Goal: Task Accomplishment & Management: Manage account settings

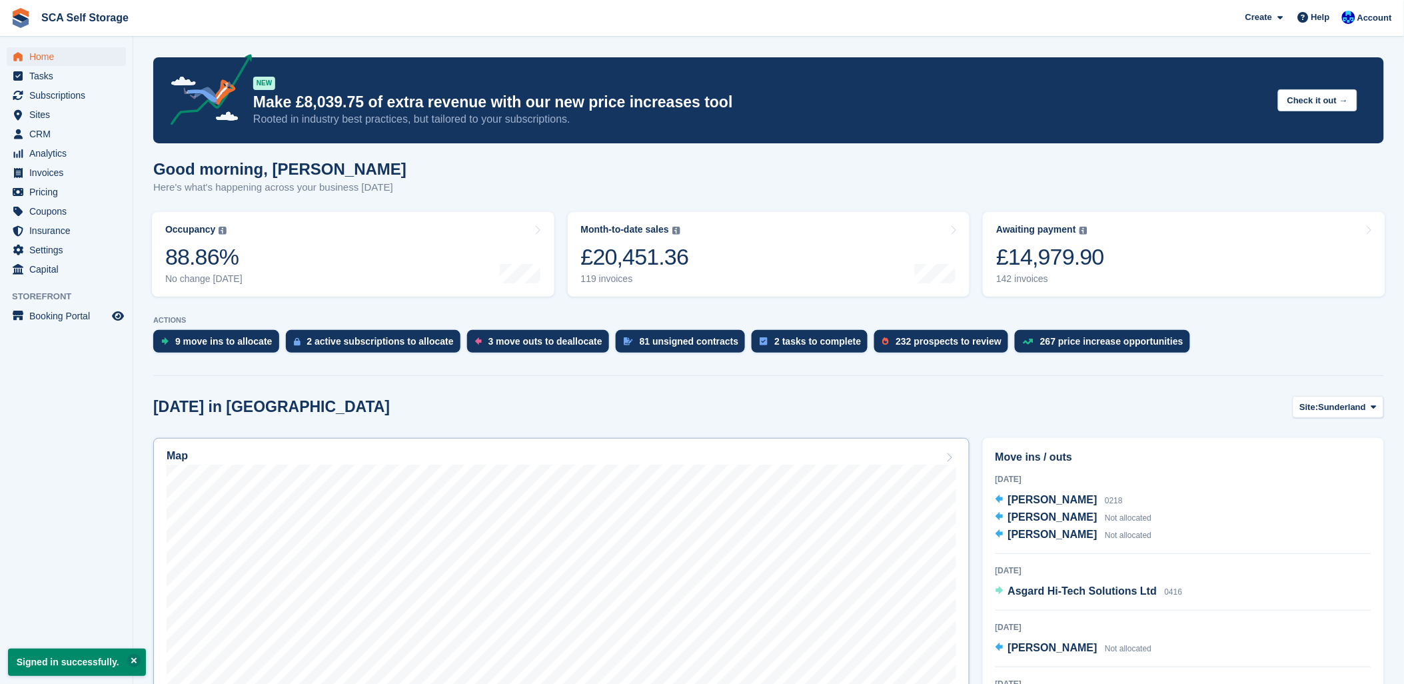
click at [330, 457] on div "Map" at bounding box center [562, 457] width 790 height 15
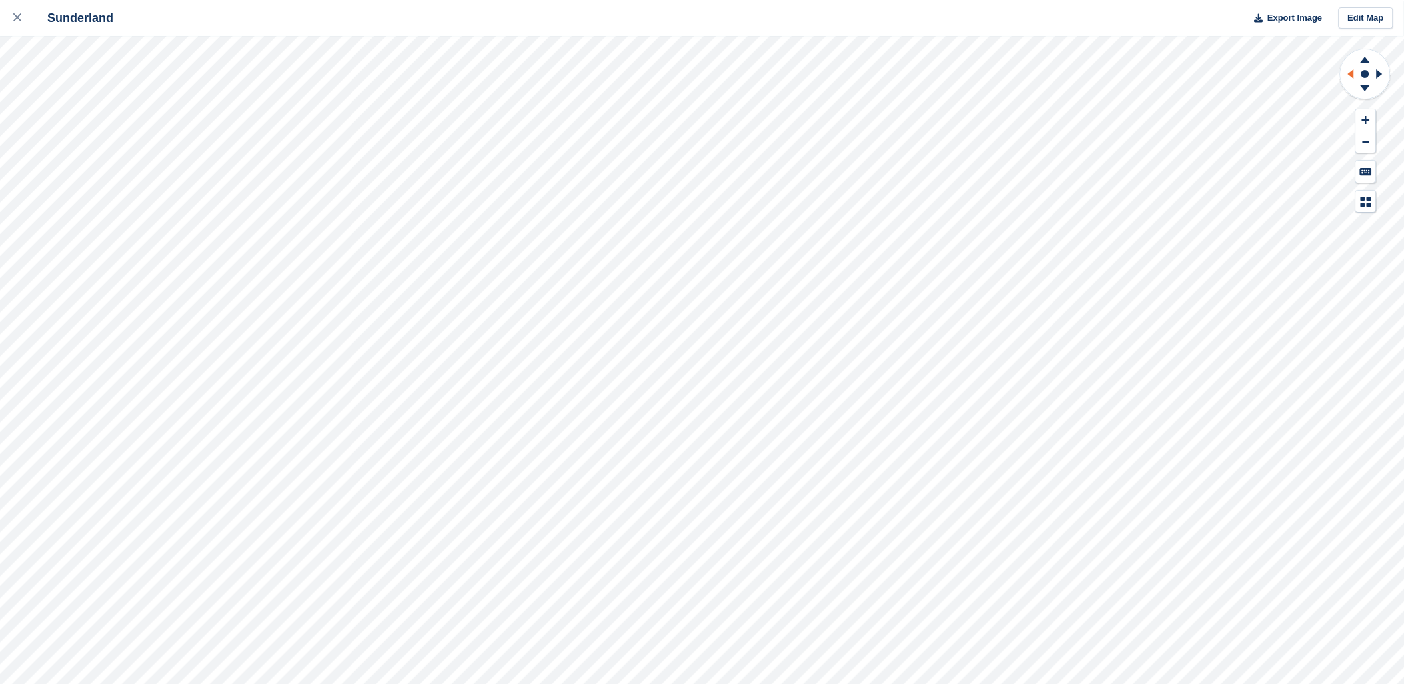
drag, startPoint x: 1353, startPoint y: 73, endPoint x: 1342, endPoint y: 71, distance: 11.5
click at [1354, 73] on icon at bounding box center [1351, 73] width 6 height 9
click at [23, 21] on div at bounding box center [24, 18] width 22 height 16
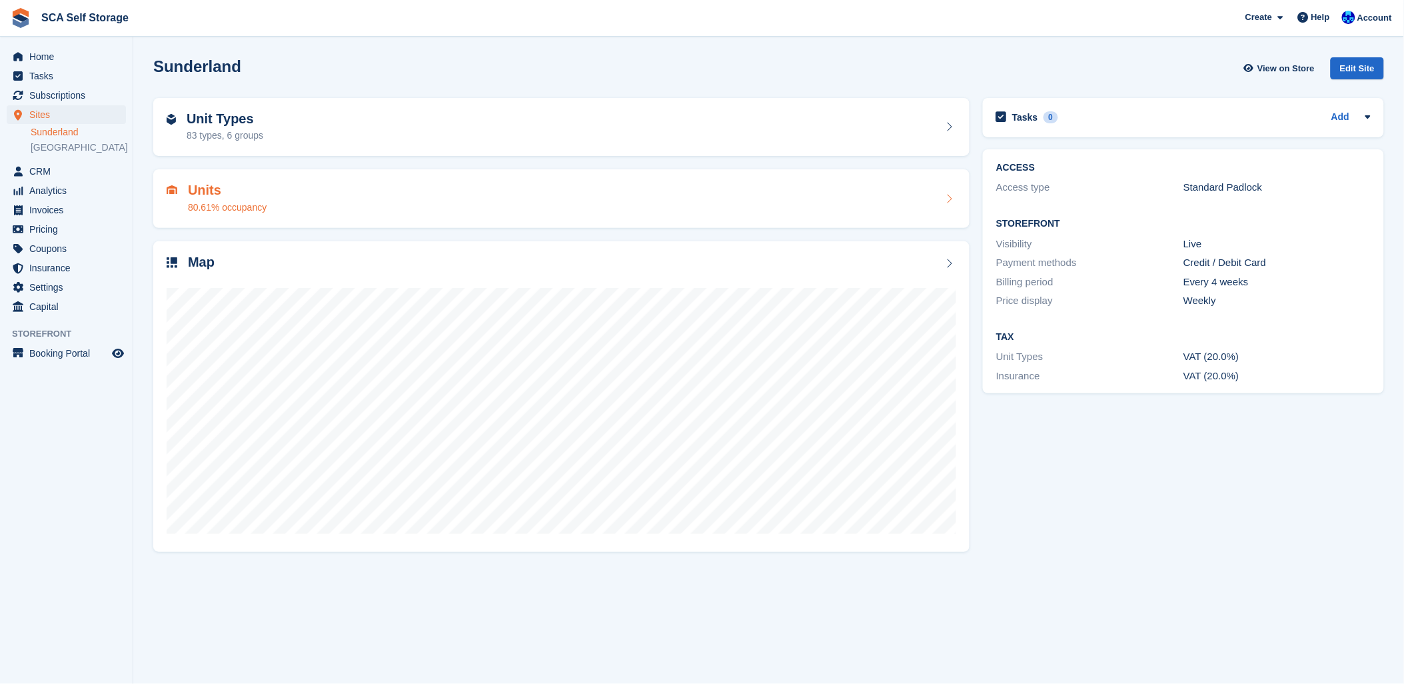
click at [283, 198] on div "Units 80.61% occupancy" at bounding box center [562, 199] width 790 height 32
click at [61, 183] on span "Analytics" at bounding box center [69, 190] width 80 height 19
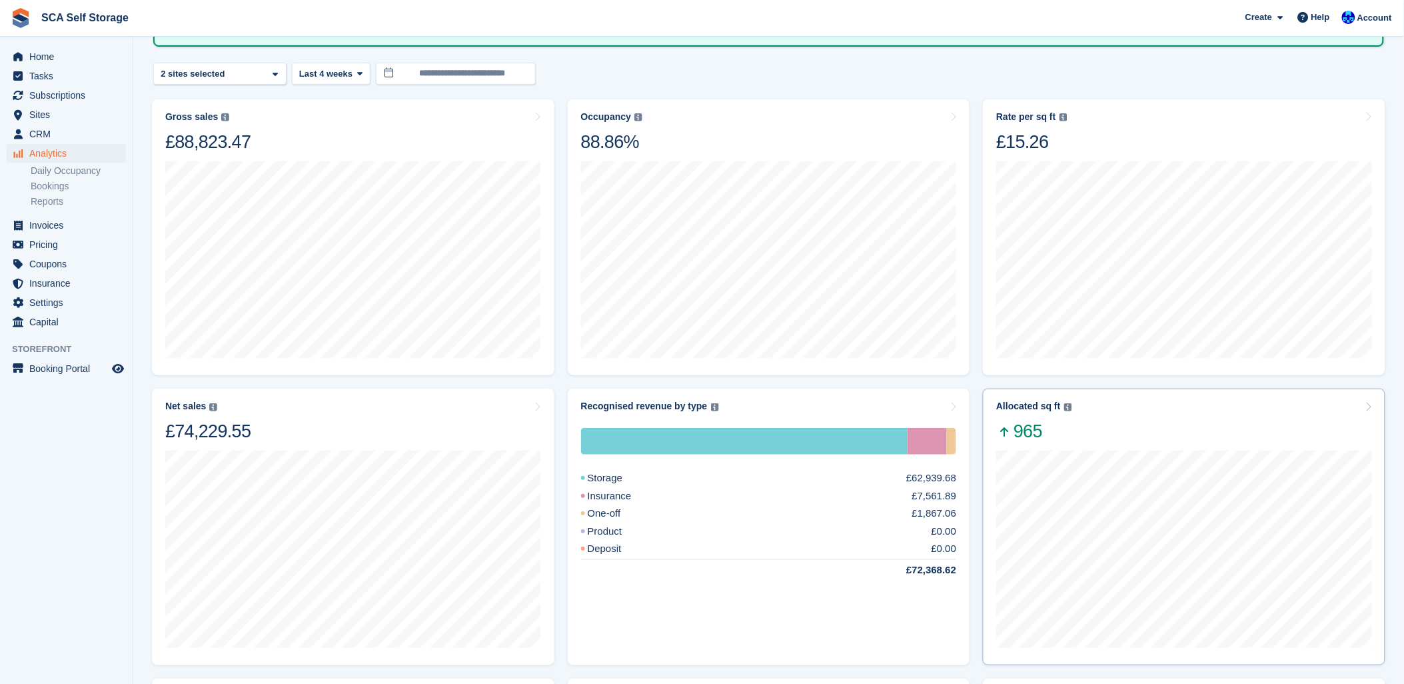
scroll to position [52, 0]
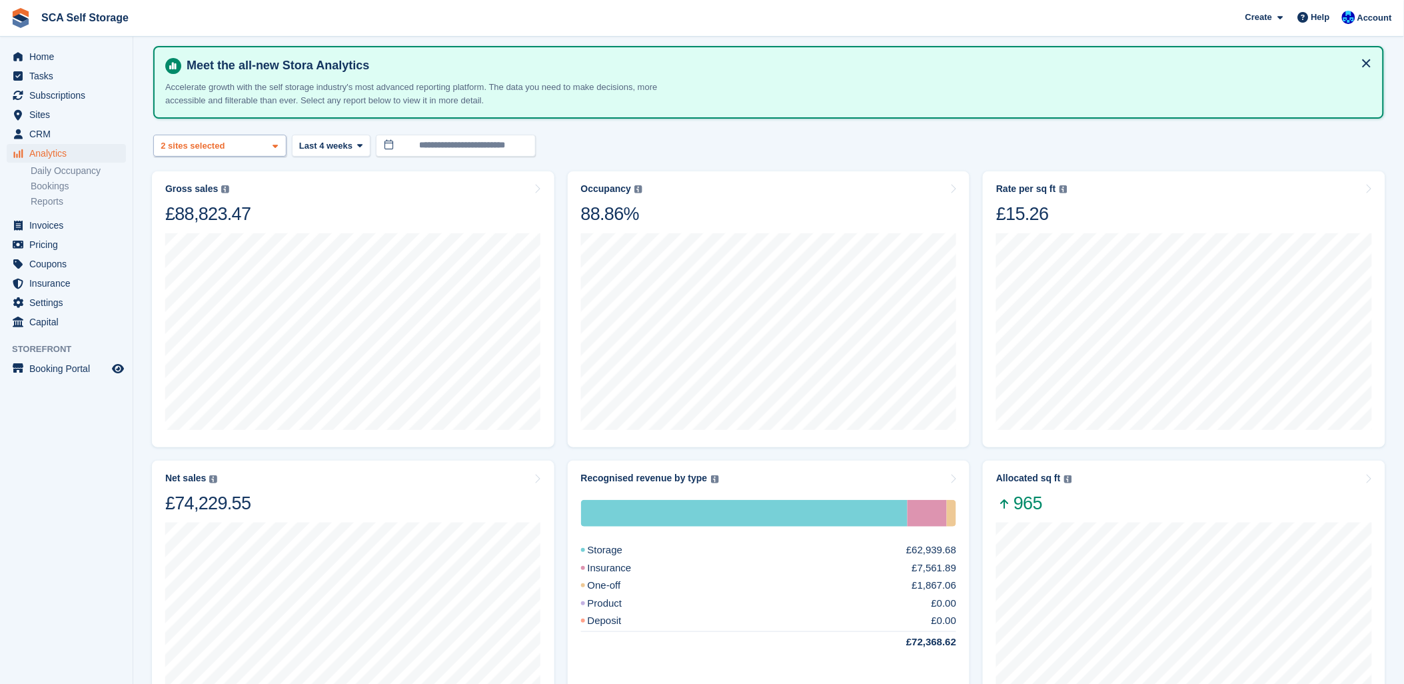
click at [195, 143] on div "2 sites selected" at bounding box center [194, 145] width 71 height 13
click at [197, 205] on div "Sunderland" at bounding box center [219, 208] width 121 height 22
select select "****"
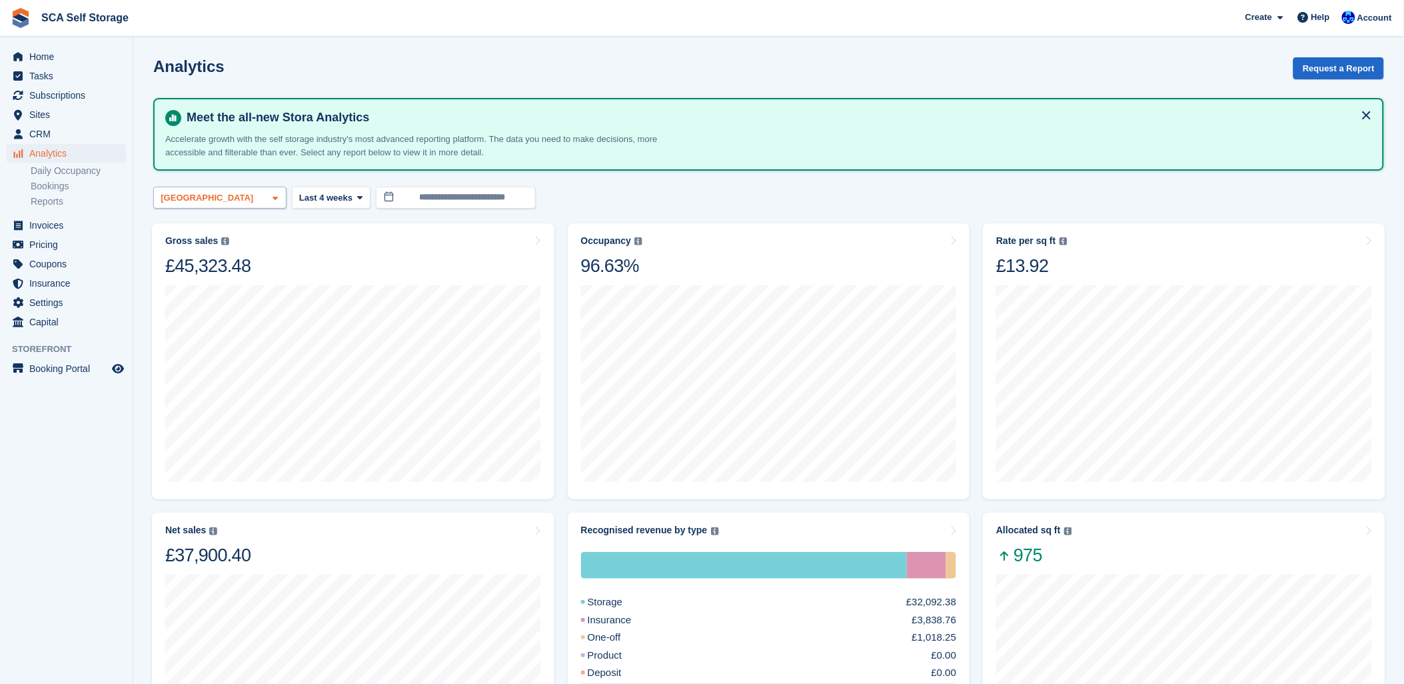
click at [193, 199] on div "Sheffield" at bounding box center [209, 197] width 100 height 13
click at [195, 256] on div "Sunderland" at bounding box center [219, 260] width 121 height 22
click at [197, 281] on div "Sheffield" at bounding box center [219, 289] width 121 height 37
select select "****"
click at [45, 56] on span "Home" at bounding box center [69, 56] width 80 height 19
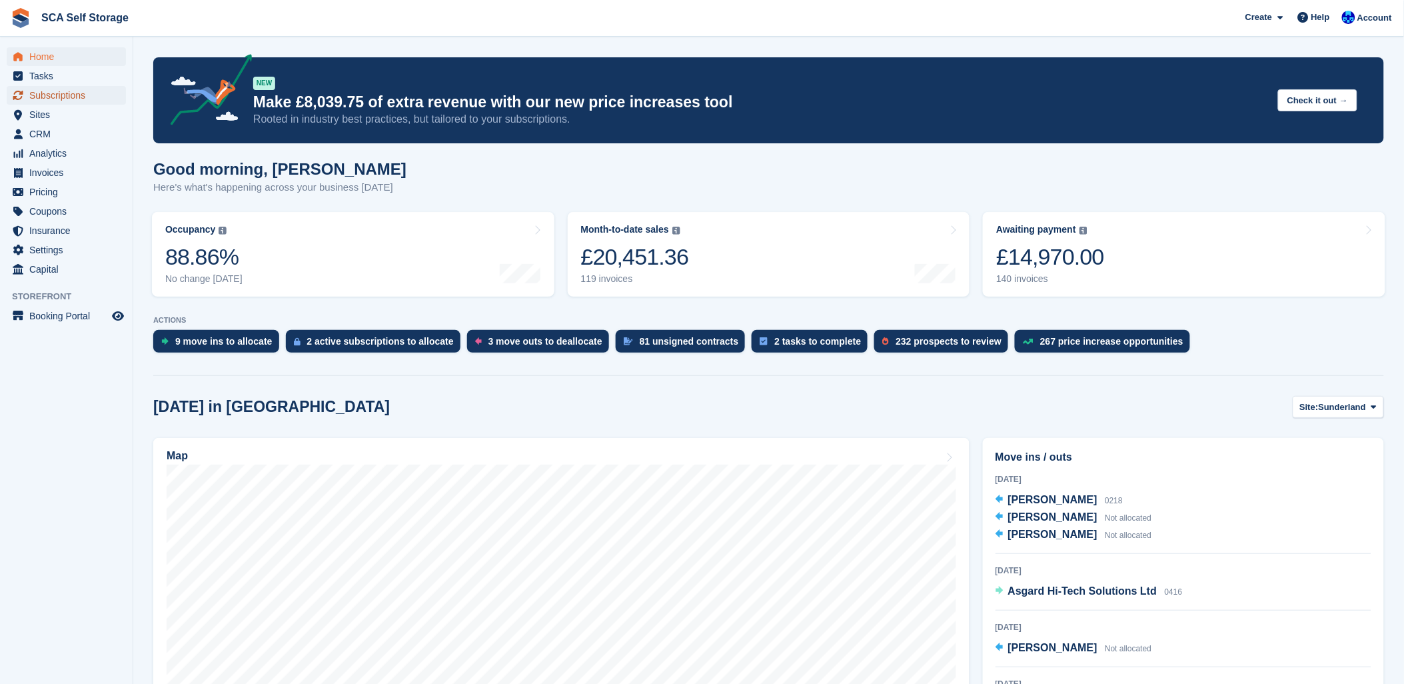
click at [50, 100] on span "Subscriptions" at bounding box center [69, 95] width 80 height 19
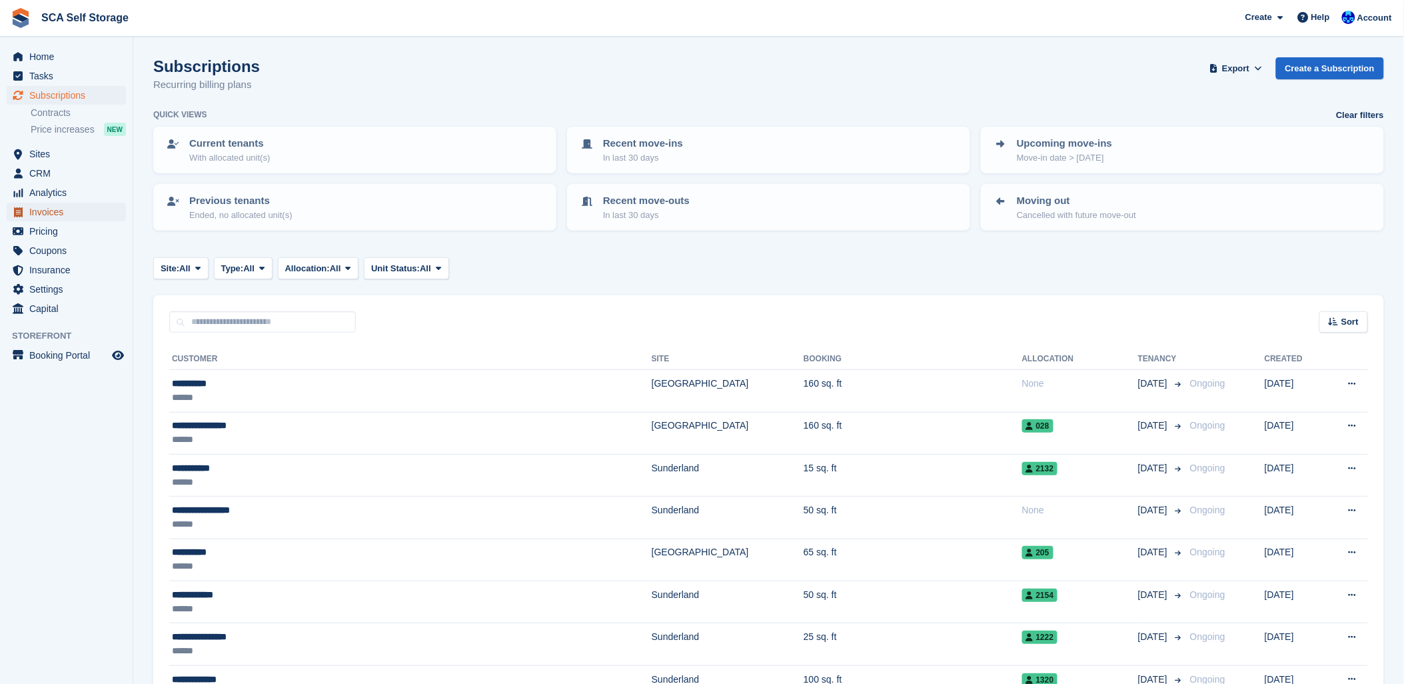
click at [41, 207] on span "Invoices" at bounding box center [69, 212] width 80 height 19
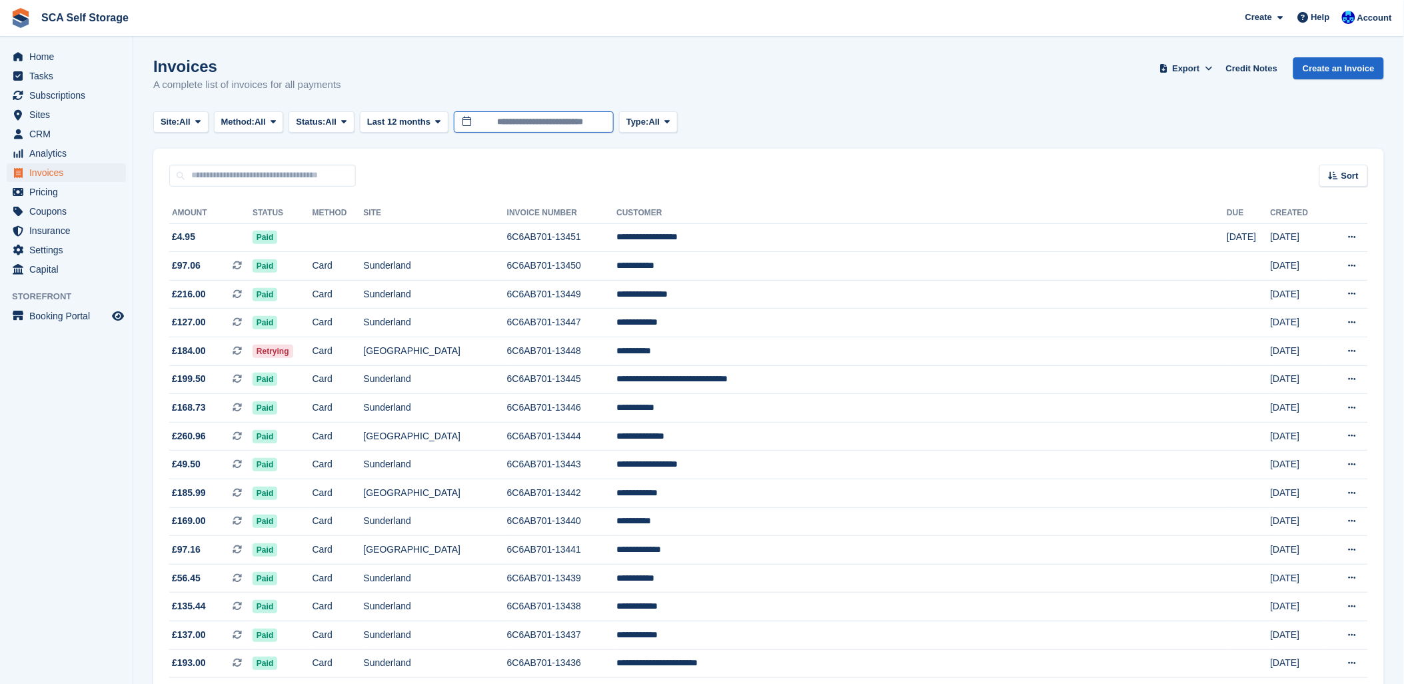
click at [481, 114] on input "**********" at bounding box center [534, 122] width 160 height 22
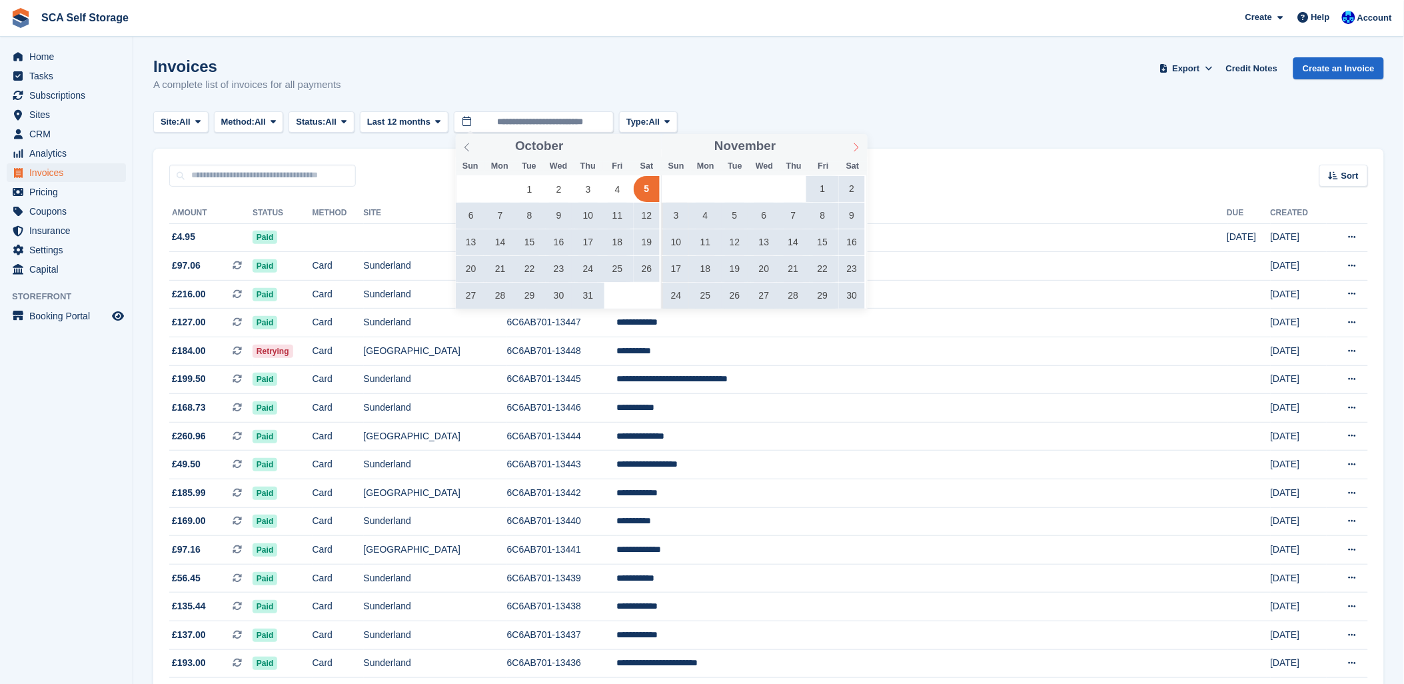
click at [855, 148] on icon at bounding box center [856, 147] width 9 height 9
type input "****"
click at [855, 148] on icon at bounding box center [856, 147] width 9 height 9
type input "****"
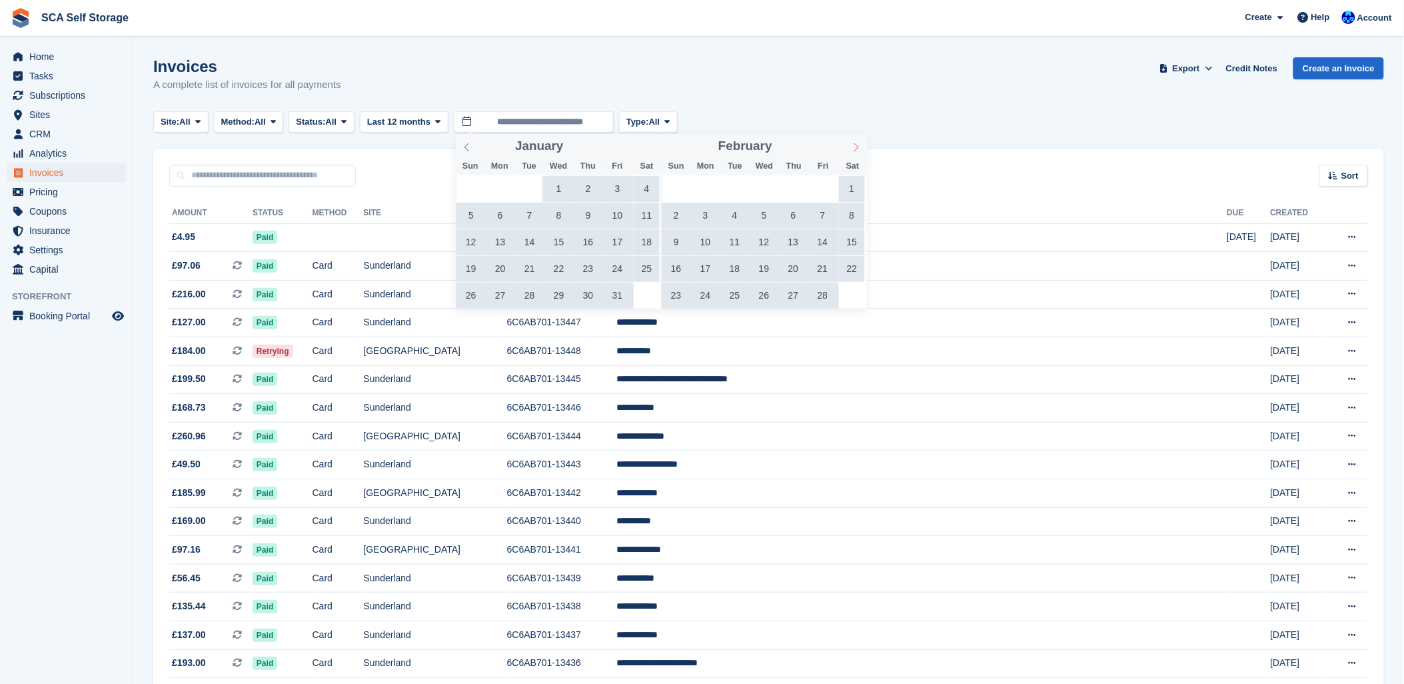
click at [855, 148] on icon at bounding box center [856, 147] width 9 height 9
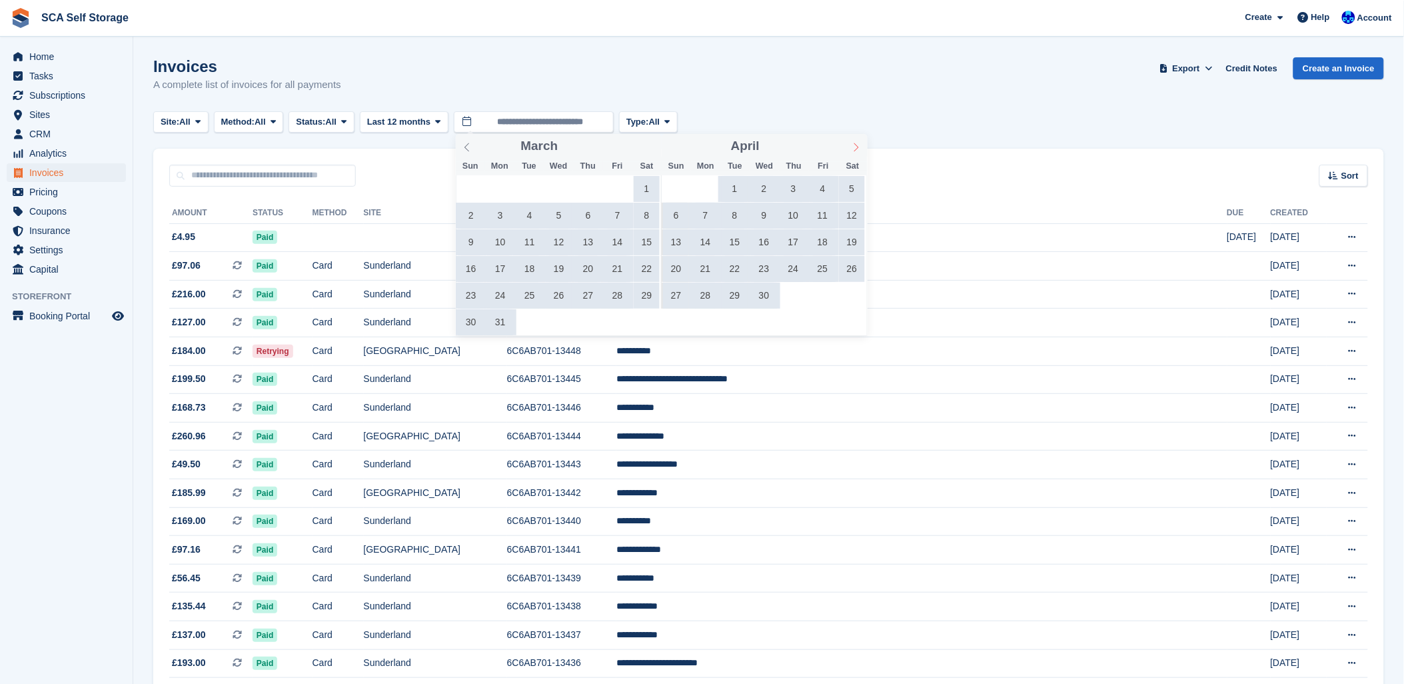
click at [855, 148] on icon at bounding box center [856, 147] width 9 height 9
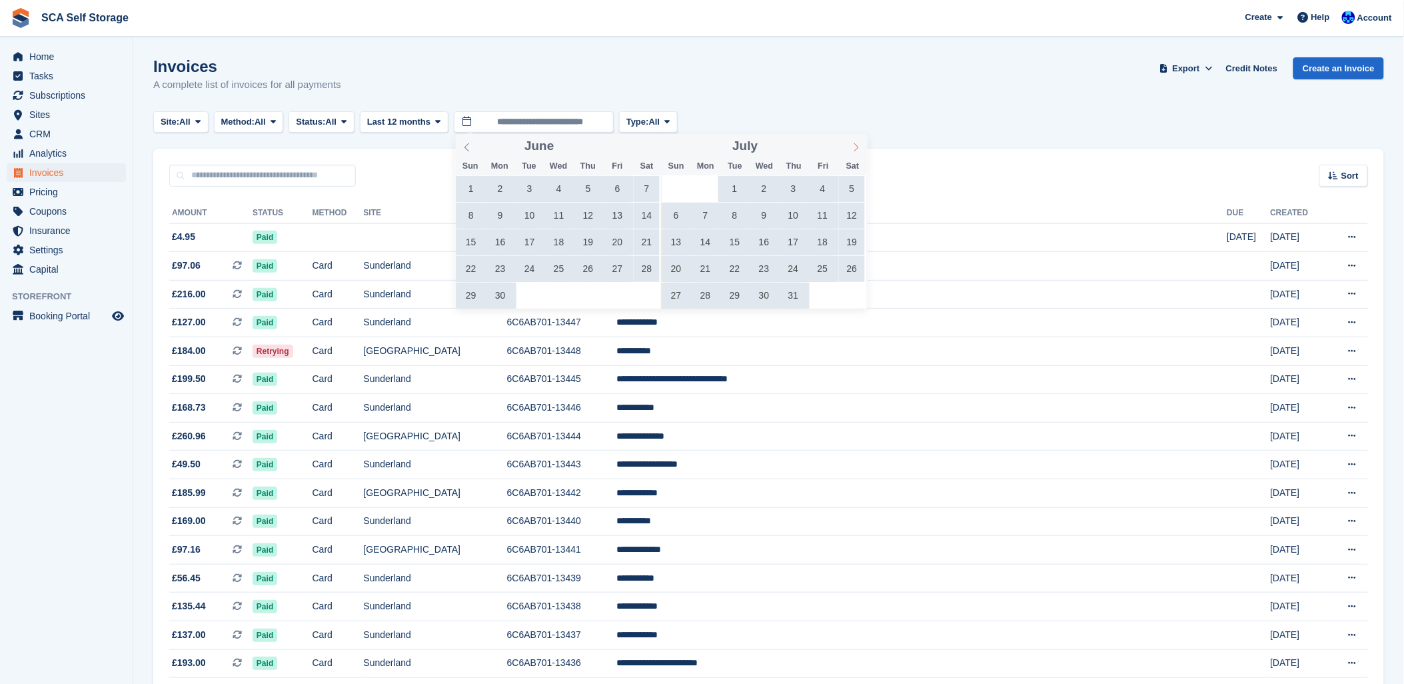
click at [855, 148] on icon at bounding box center [856, 147] width 9 height 9
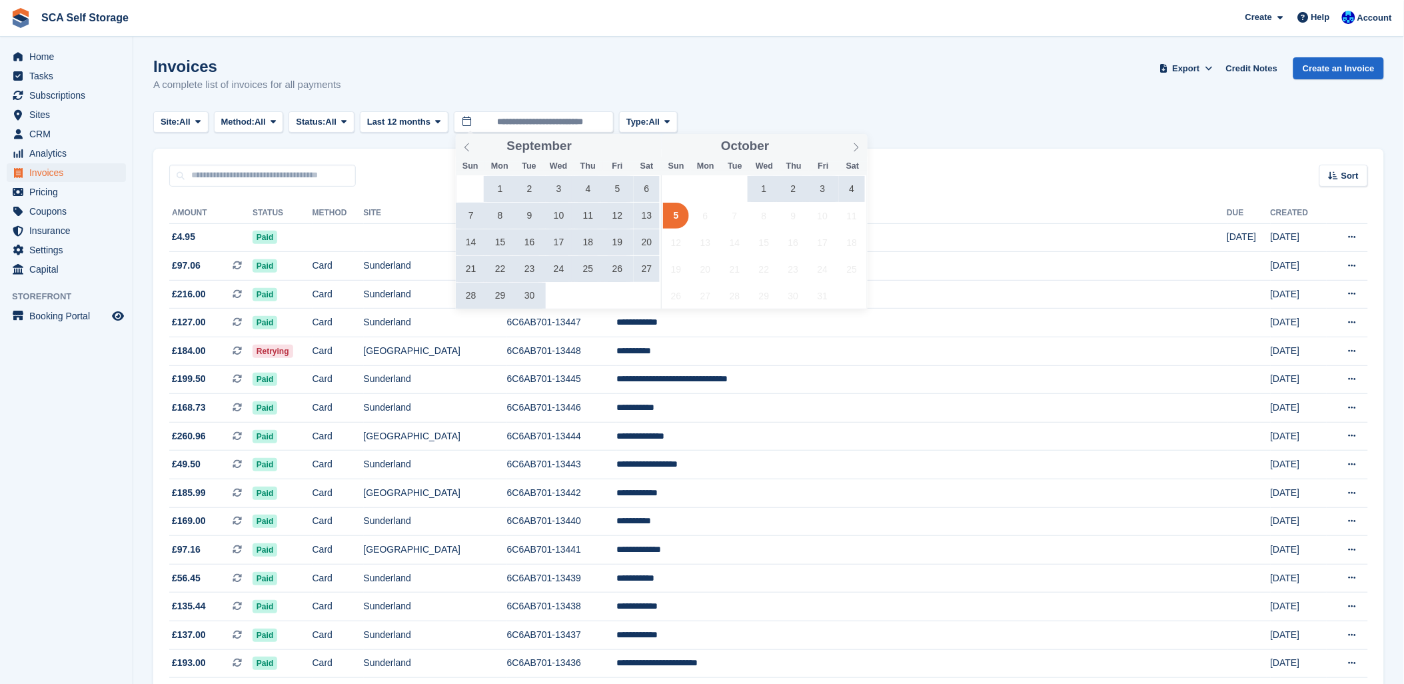
click at [496, 188] on span "1" at bounding box center [500, 189] width 26 height 26
click at [529, 303] on span "30" at bounding box center [529, 296] width 26 height 26
type input "**********"
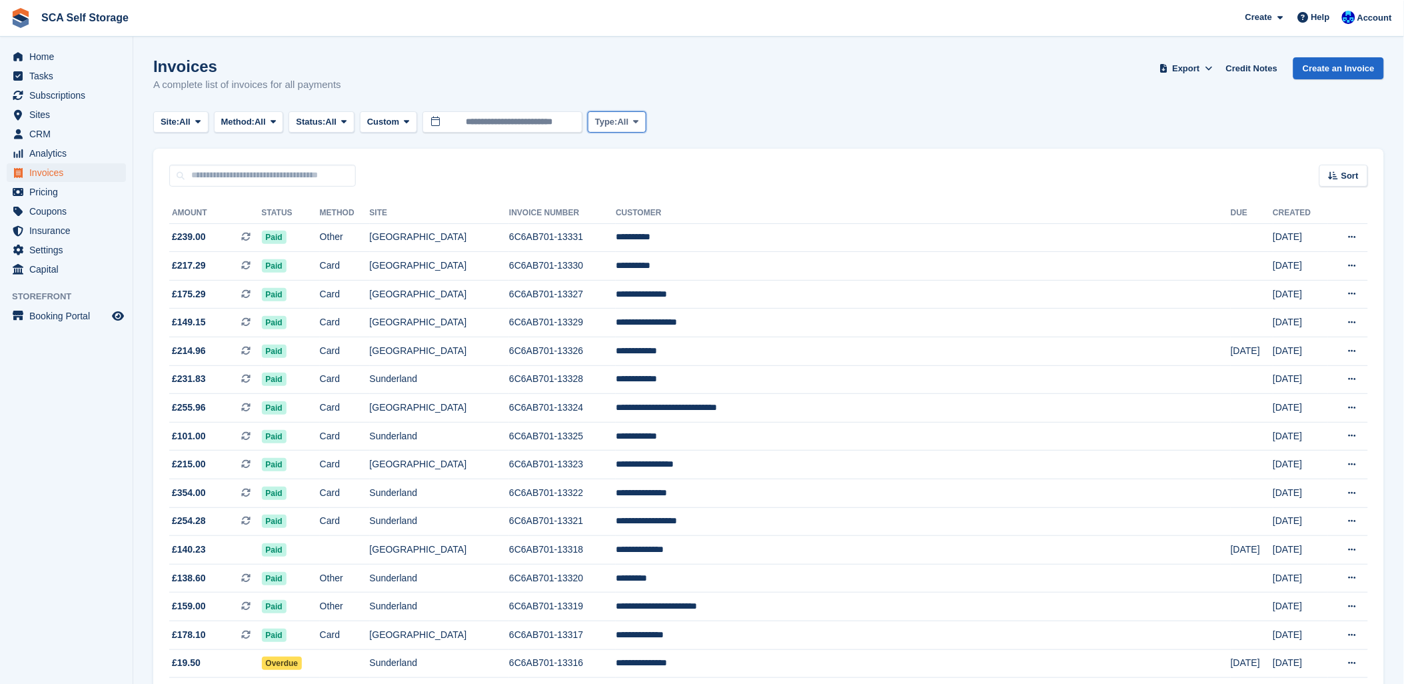
click at [629, 127] on span "All" at bounding box center [623, 121] width 11 height 13
click at [636, 199] on link "One-off" at bounding box center [652, 201] width 116 height 24
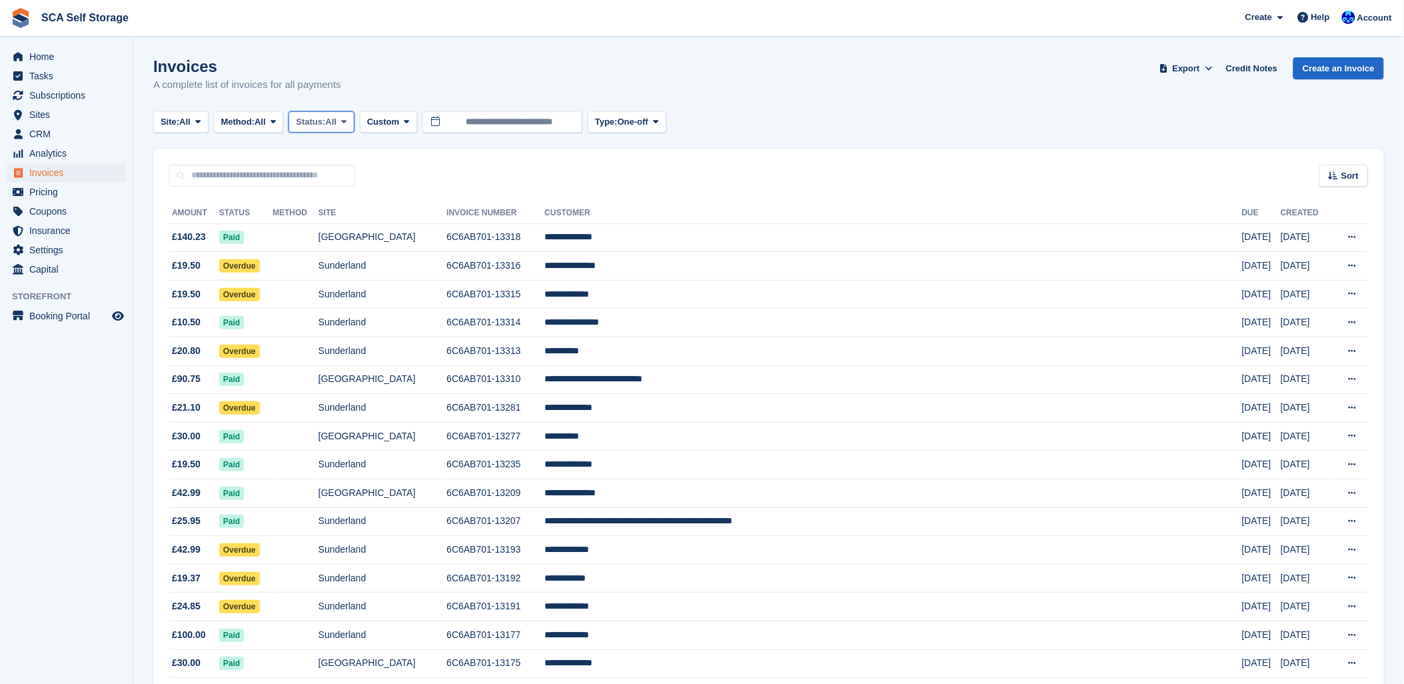
click at [347, 121] on icon at bounding box center [343, 121] width 5 height 9
click at [330, 181] on link "Paid" at bounding box center [353, 177] width 116 height 24
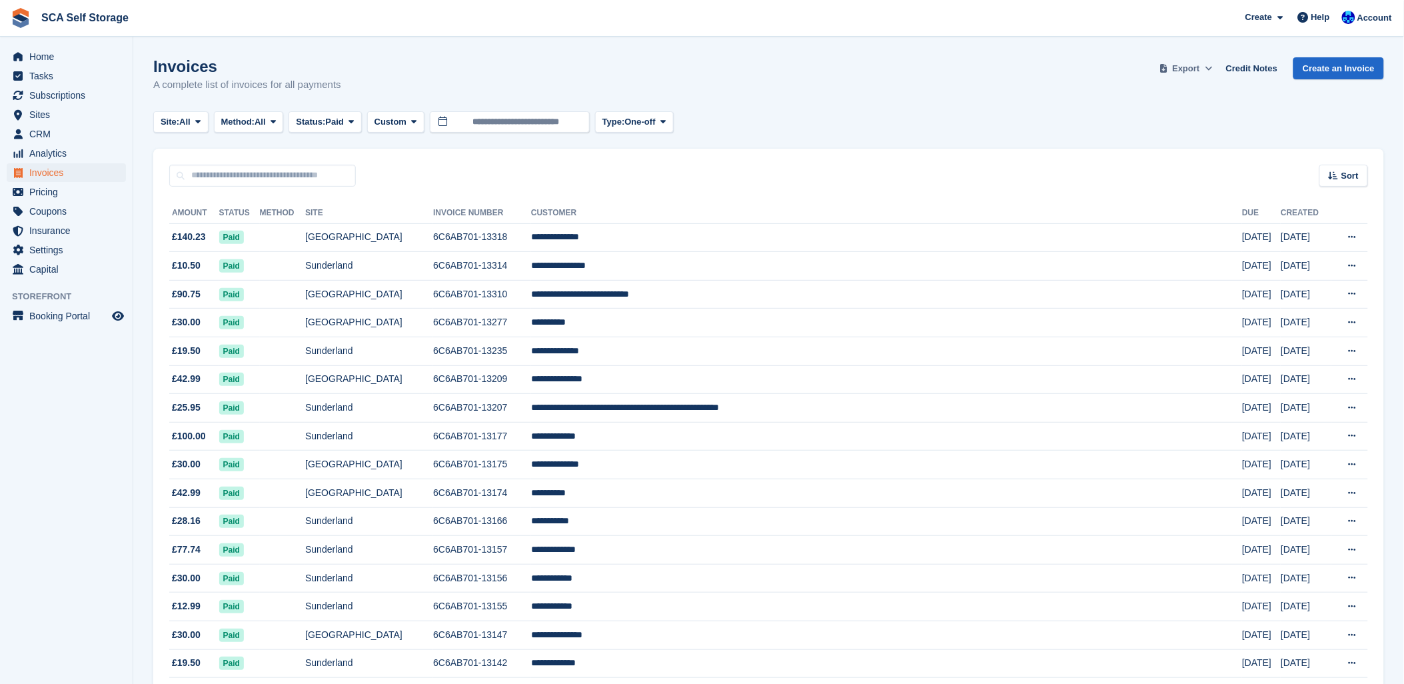
click at [1183, 62] on span "Export" at bounding box center [1186, 68] width 27 height 13
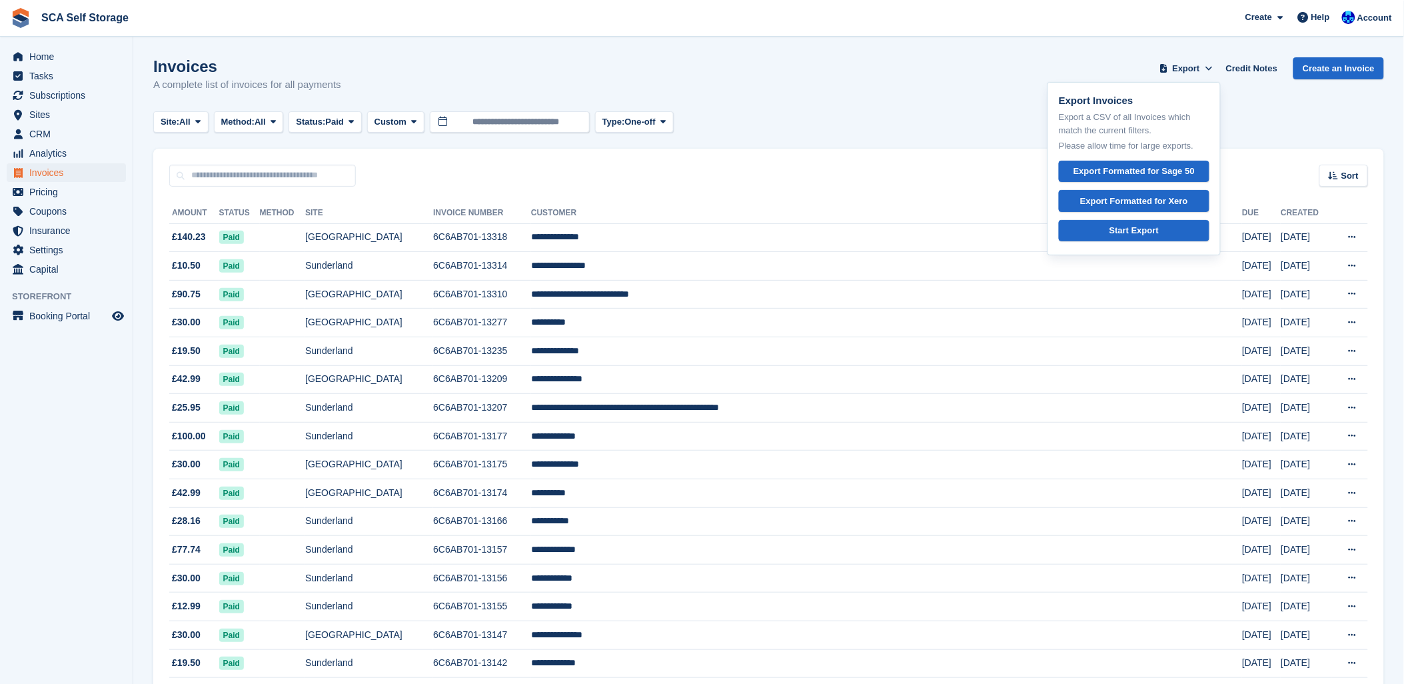
click at [731, 105] on div "Invoices A complete list of invoices for all payments Export Export Invoices Ex…" at bounding box center [768, 82] width 1231 height 51
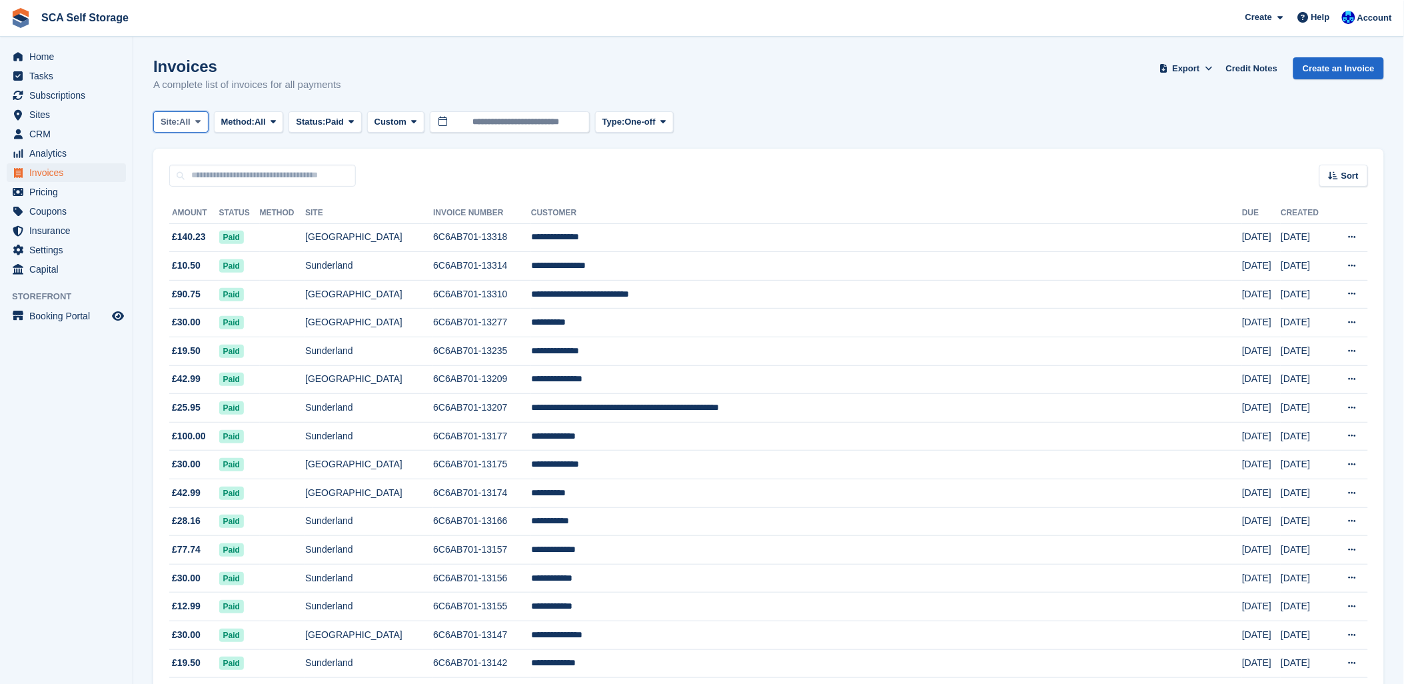
click at [175, 117] on span "Site:" at bounding box center [170, 121] width 19 height 13
click at [181, 175] on link "Sunderland" at bounding box center [219, 177] width 120 height 24
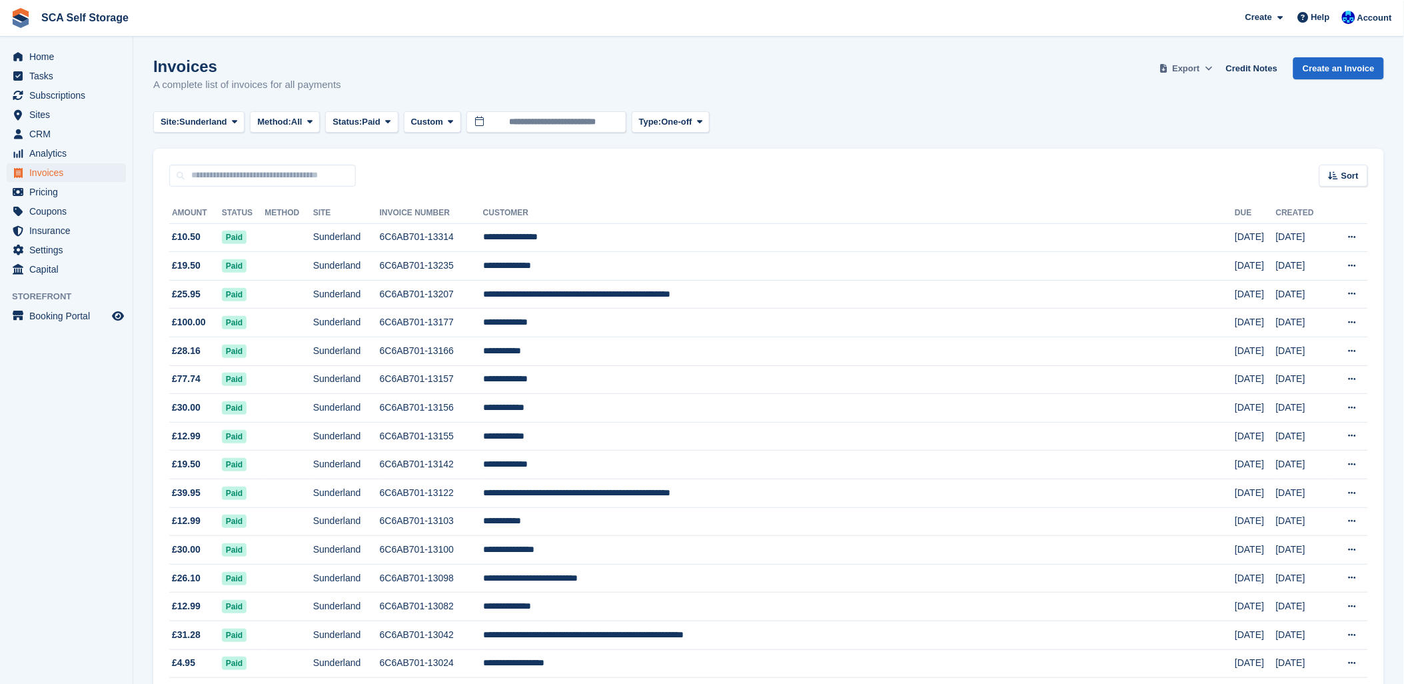
click at [1200, 71] on span "Export" at bounding box center [1186, 68] width 27 height 13
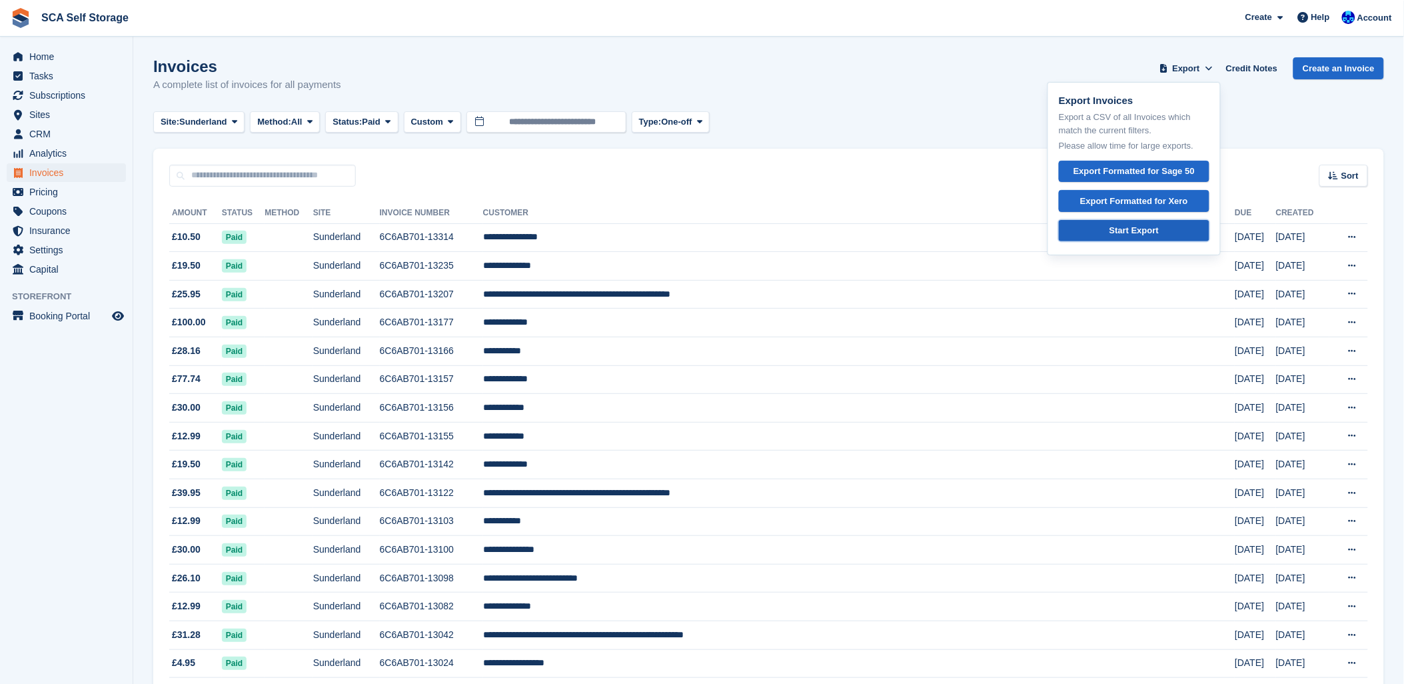
click at [1129, 229] on div "Start Export" at bounding box center [1133, 230] width 49 height 13
click at [826, 121] on div "Site: Sunderland All Sunderland Sheffield Method: All All Bank Transfer Cash Ch…" at bounding box center [768, 122] width 1231 height 22
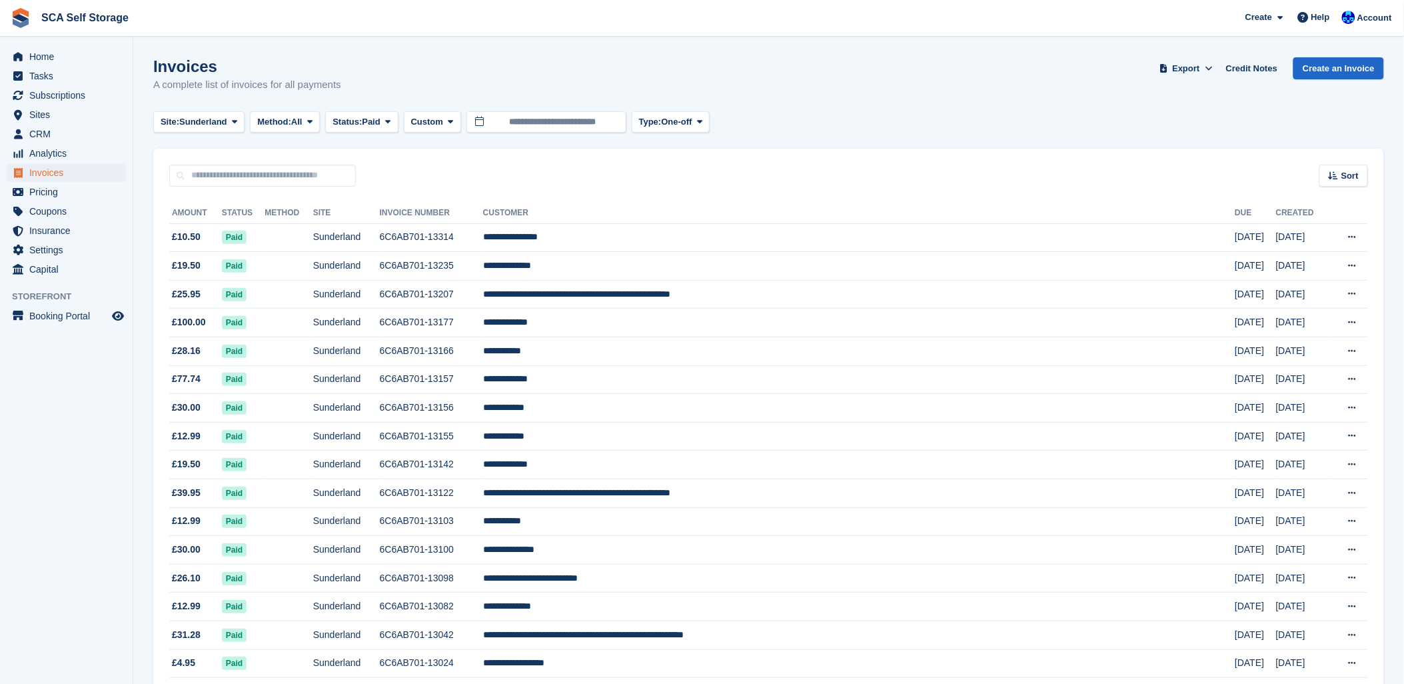
click at [826, 121] on div "Site: Sunderland All Sunderland Sheffield Method: All All Bank Transfer Cash Ch…" at bounding box center [768, 122] width 1231 height 22
click at [860, 107] on div "Invoices A complete list of invoices for all payments Export Export Invoices Ex…" at bounding box center [768, 82] width 1231 height 51
click at [190, 125] on span "Sunderland" at bounding box center [203, 121] width 48 height 13
click at [207, 198] on link "Sheffield" at bounding box center [219, 201] width 120 height 24
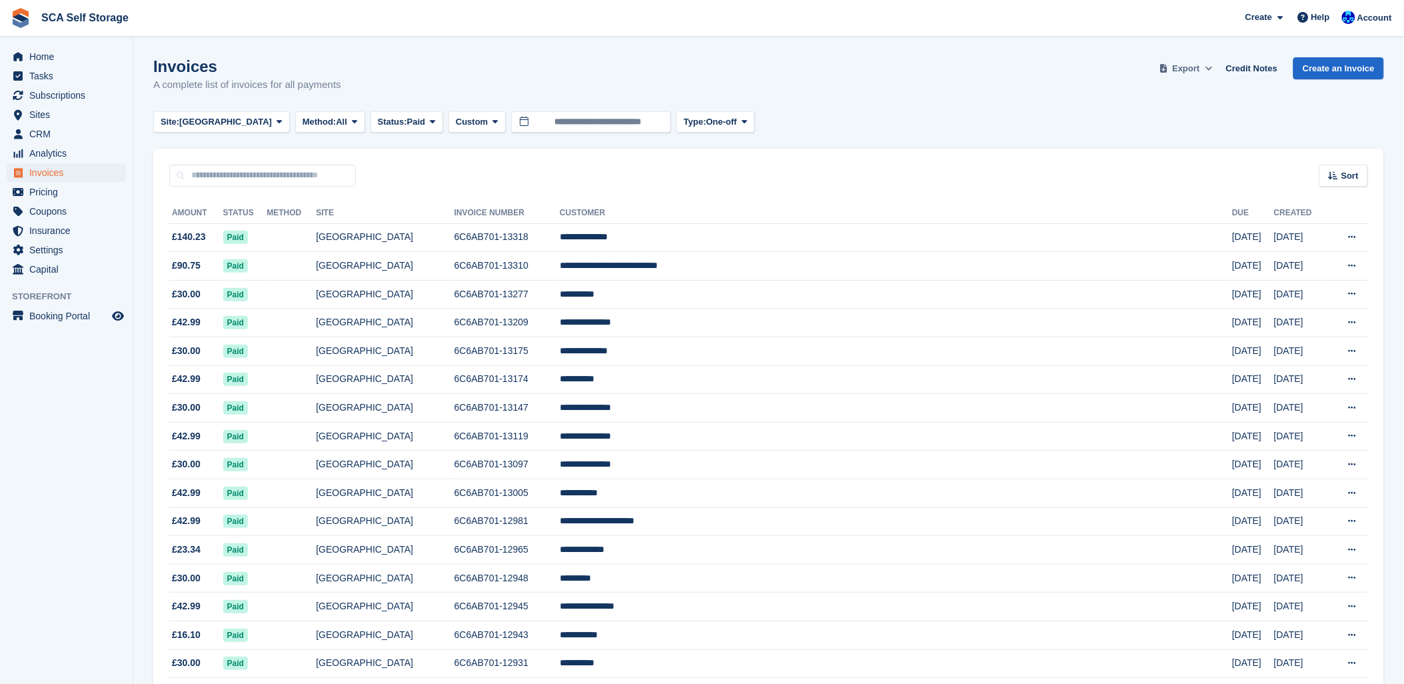
click at [1171, 65] on span at bounding box center [1163, 68] width 13 height 13
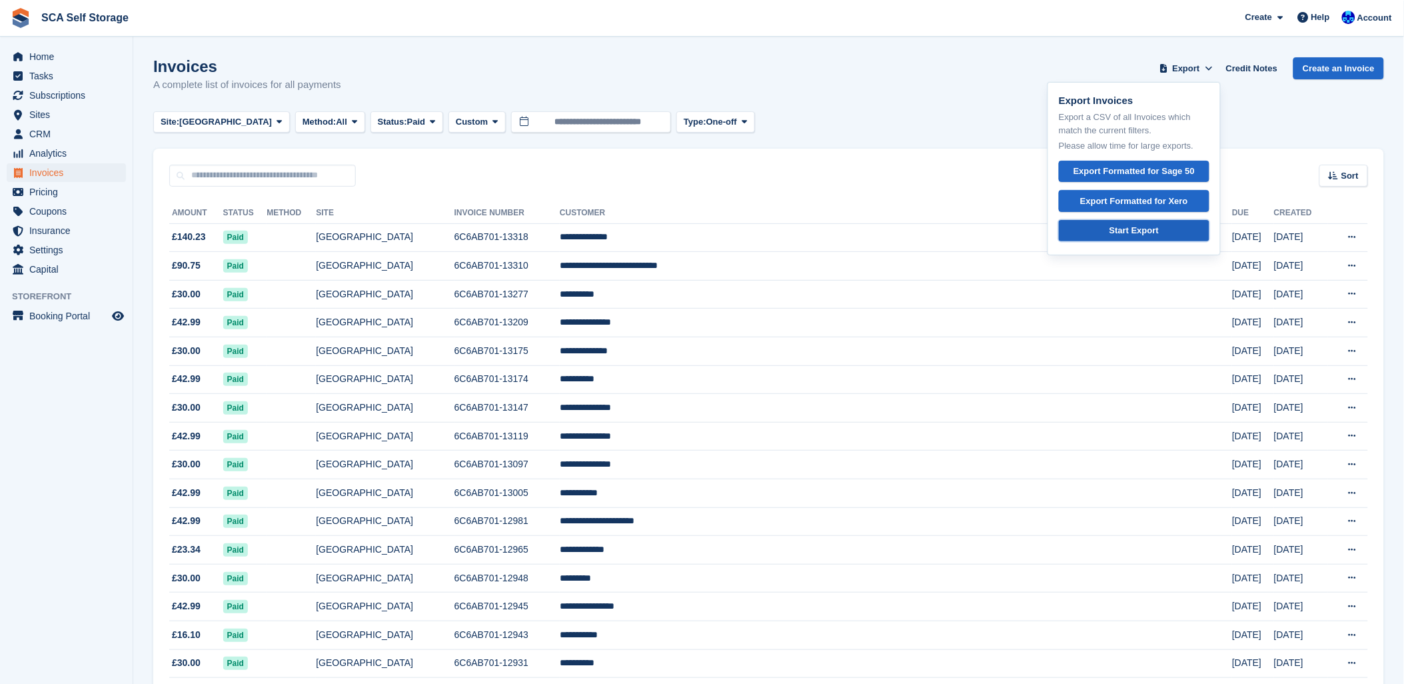
click at [1154, 231] on div "Start Export" at bounding box center [1133, 230] width 49 height 13
drag, startPoint x: 716, startPoint y: 89, endPoint x: 685, endPoint y: 89, distance: 30.7
click at [716, 89] on div "Invoices A complete list of invoices for all payments Export Export Invoices Ex…" at bounding box center [768, 82] width 1231 height 51
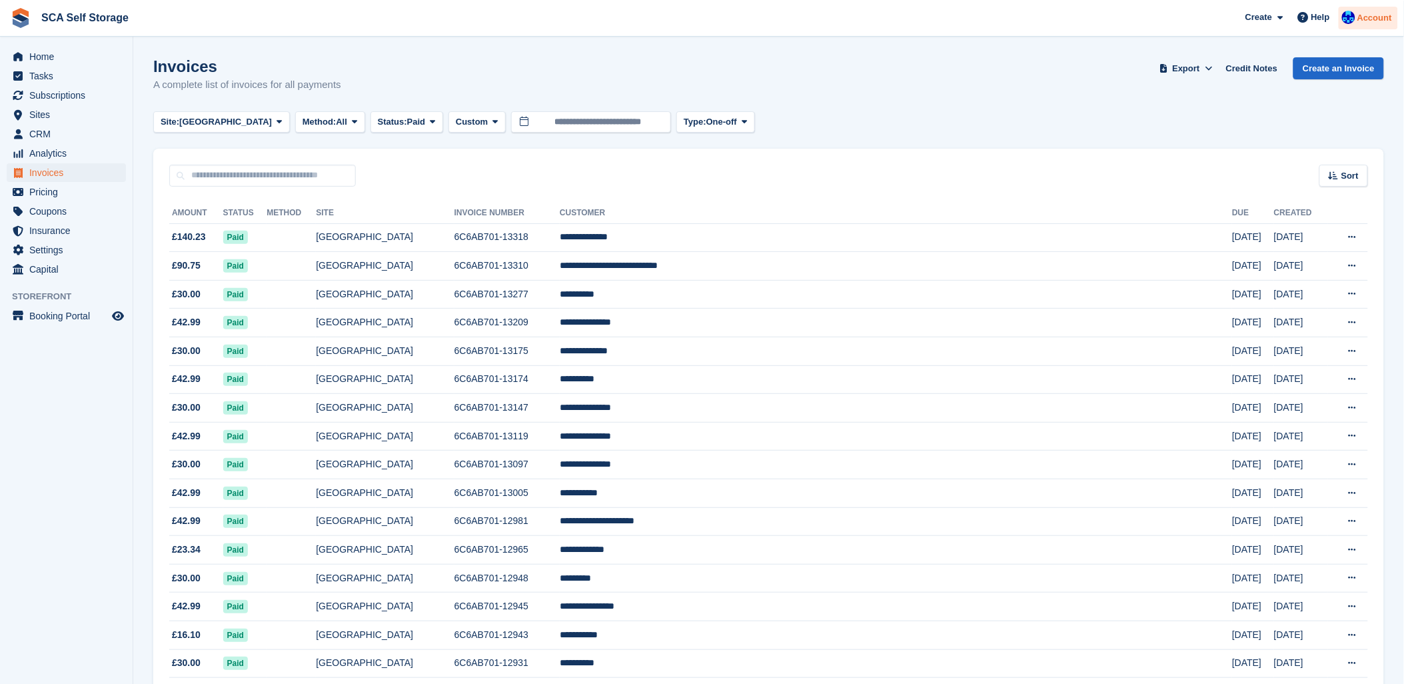
click at [1364, 11] on span "Account" at bounding box center [1374, 17] width 35 height 13
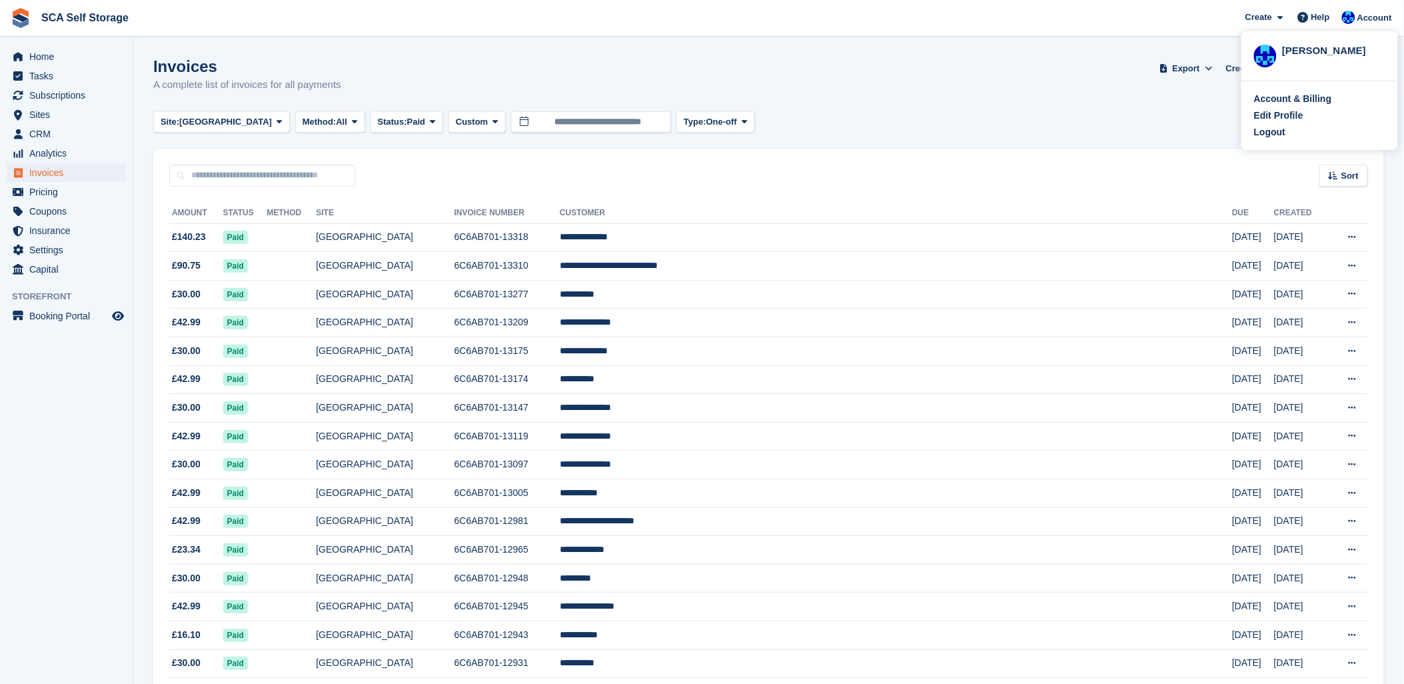
click at [1251, 136] on div "Account & Billing Edit Profile Logout" at bounding box center [1319, 115] width 157 height 69
click at [1273, 131] on div "Site: Sheffield All Sunderland Sheffield Method: All All Bank Transfer Cash Che…" at bounding box center [768, 122] width 1231 height 22
click at [1379, 5] on div "Create Subscription Invoice Contact Deal Discount Page Help Chat Support Submit…" at bounding box center [1318, 18] width 159 height 36
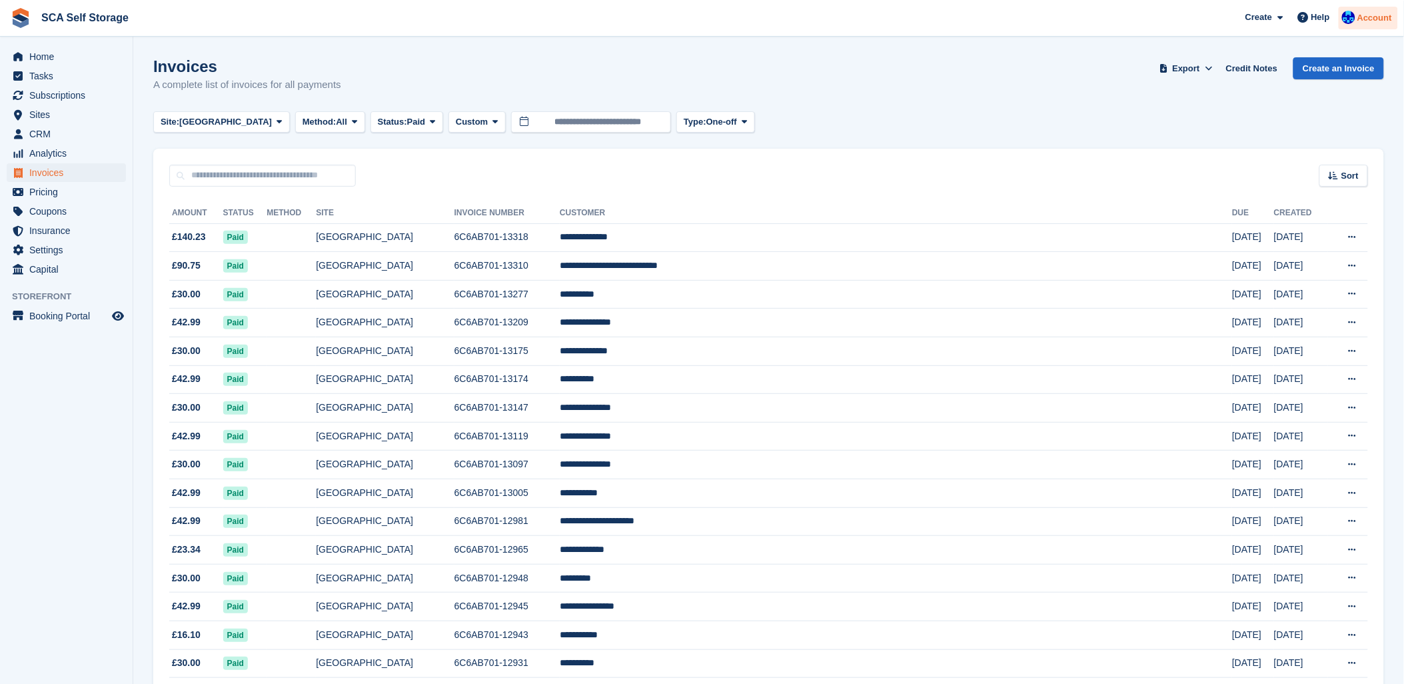
click at [1367, 24] on span "Account" at bounding box center [1374, 17] width 35 height 13
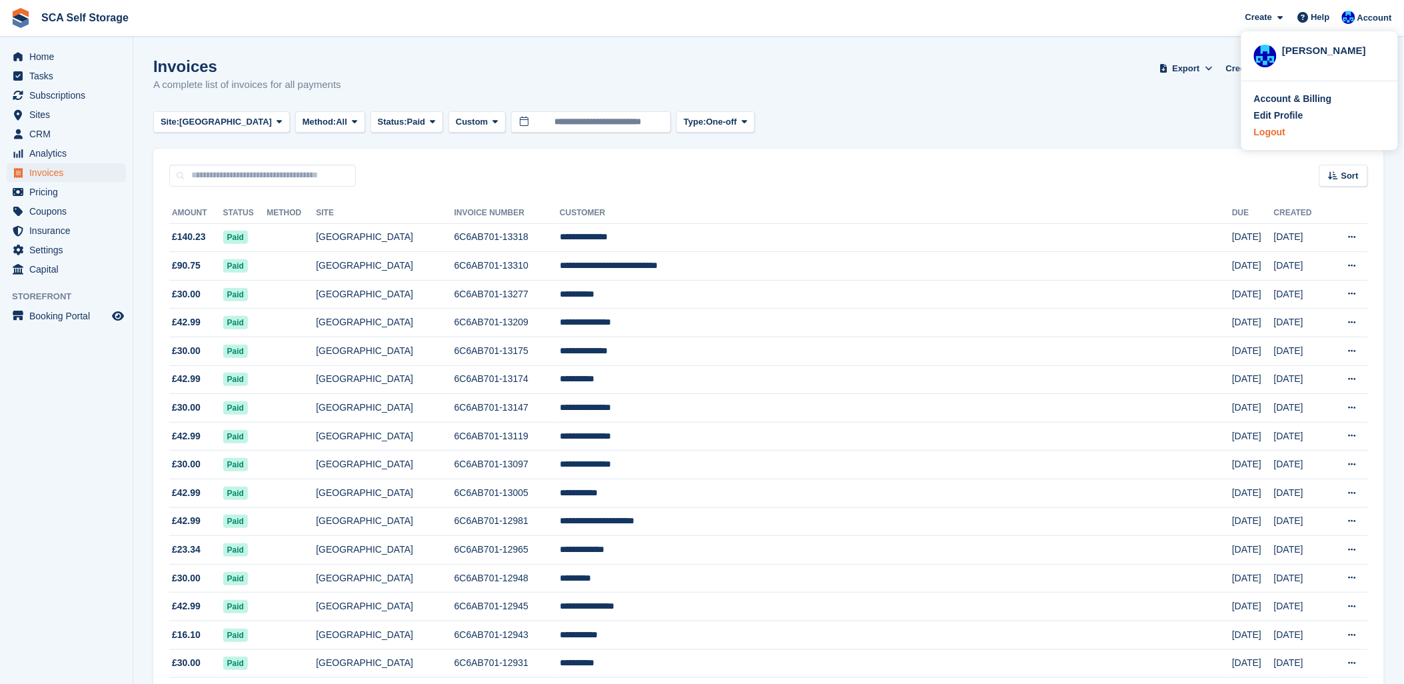
click at [1265, 130] on div "Logout" at bounding box center [1269, 132] width 31 height 14
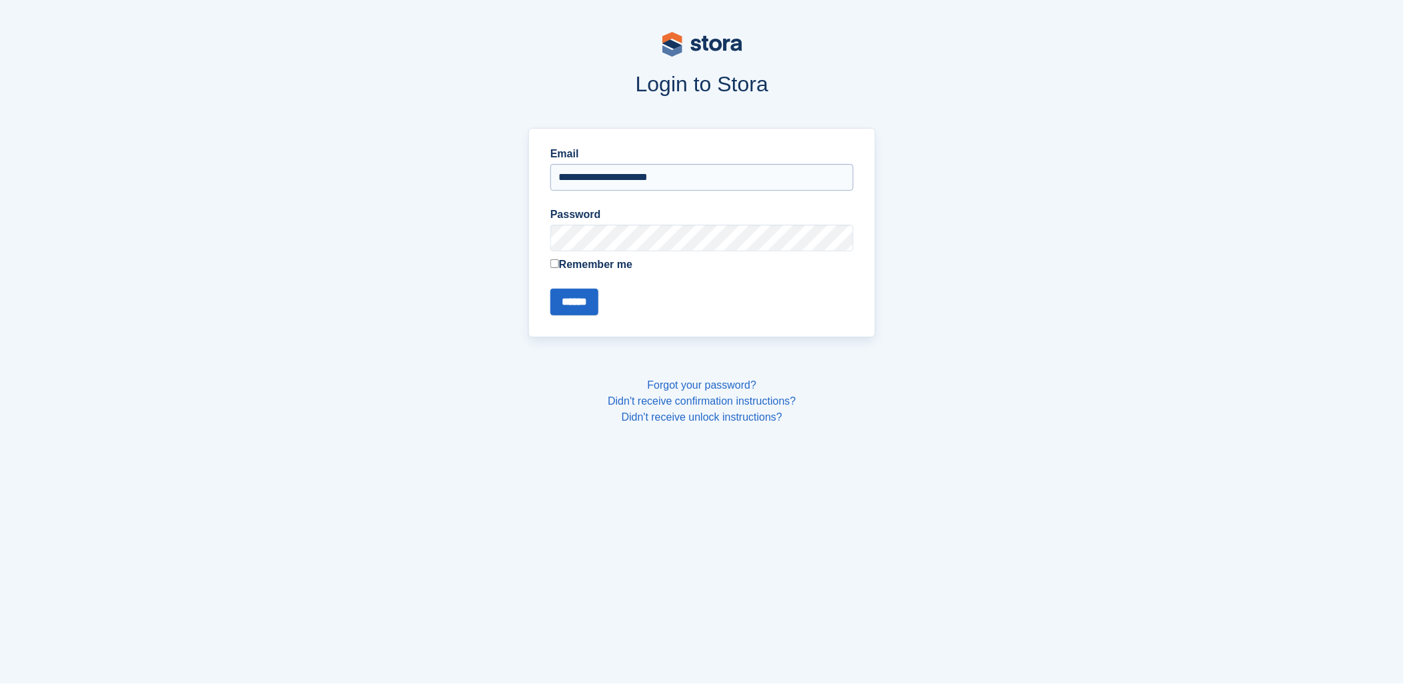
click at [584, 175] on input "**********" at bounding box center [701, 177] width 303 height 27
type input "**********"
click at [588, 303] on input "******" at bounding box center [574, 302] width 48 height 27
